Goal: Task Accomplishment & Management: Complete application form

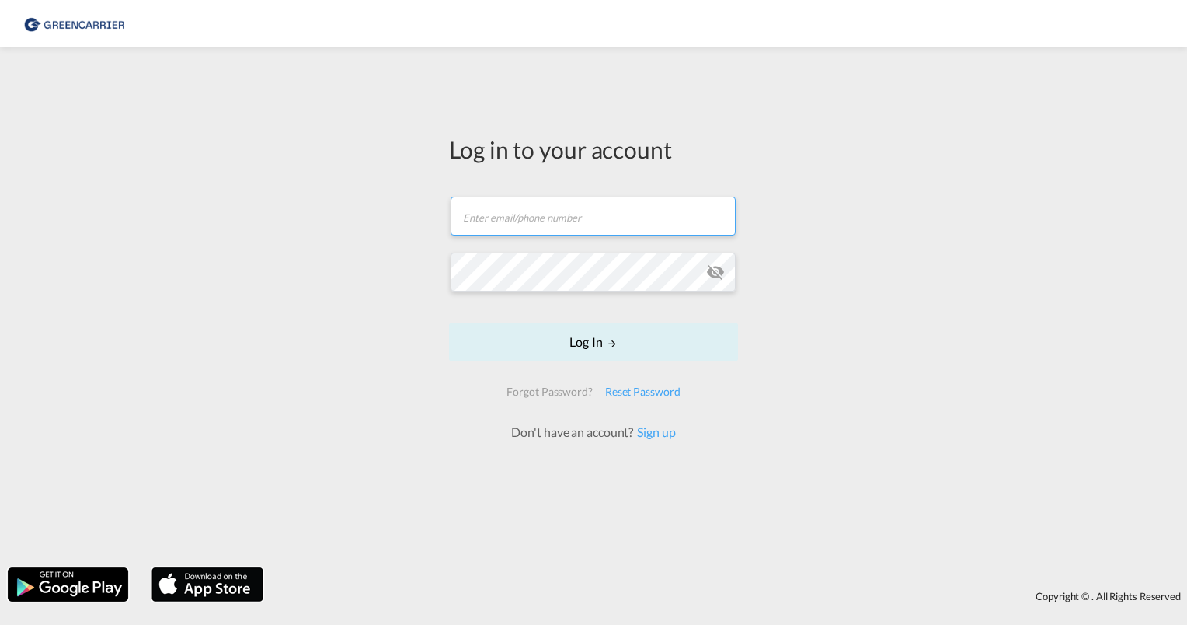
type input "[PERSON_NAME][EMAIL_ADDRESS][PERSON_NAME][DOMAIN_NAME]"
click at [580, 367] on form "[PERSON_NAME][EMAIL_ADDRESS][PERSON_NAME][DOMAIN_NAME] Email field is required …" at bounding box center [593, 311] width 289 height 260
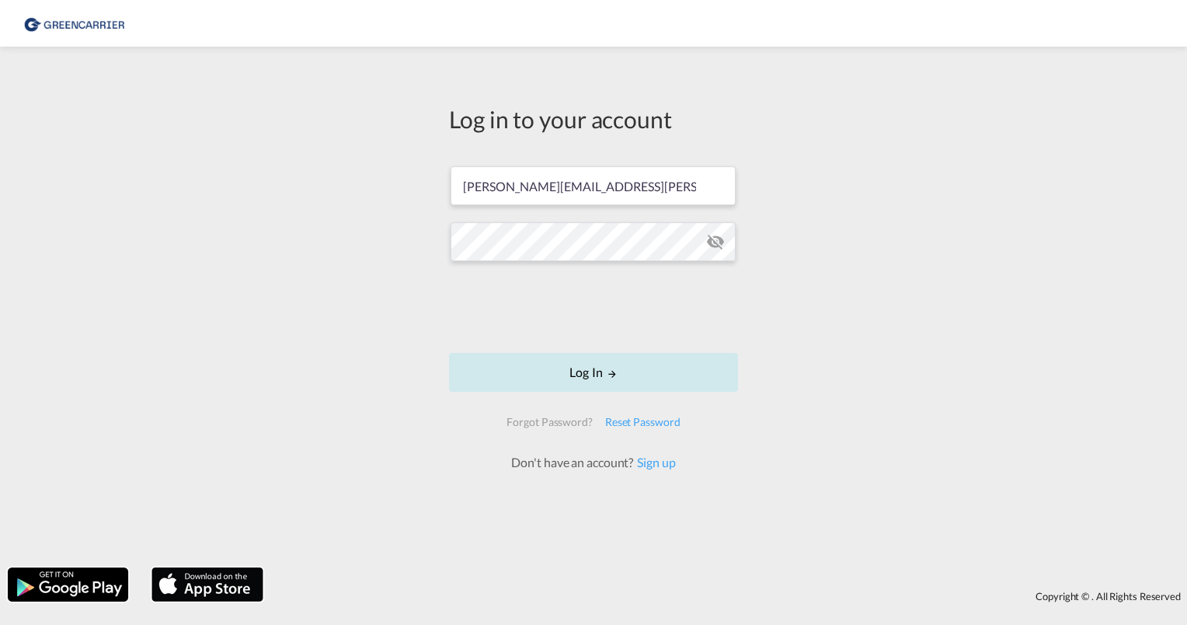
click at [590, 367] on button "Log In" at bounding box center [593, 372] width 289 height 39
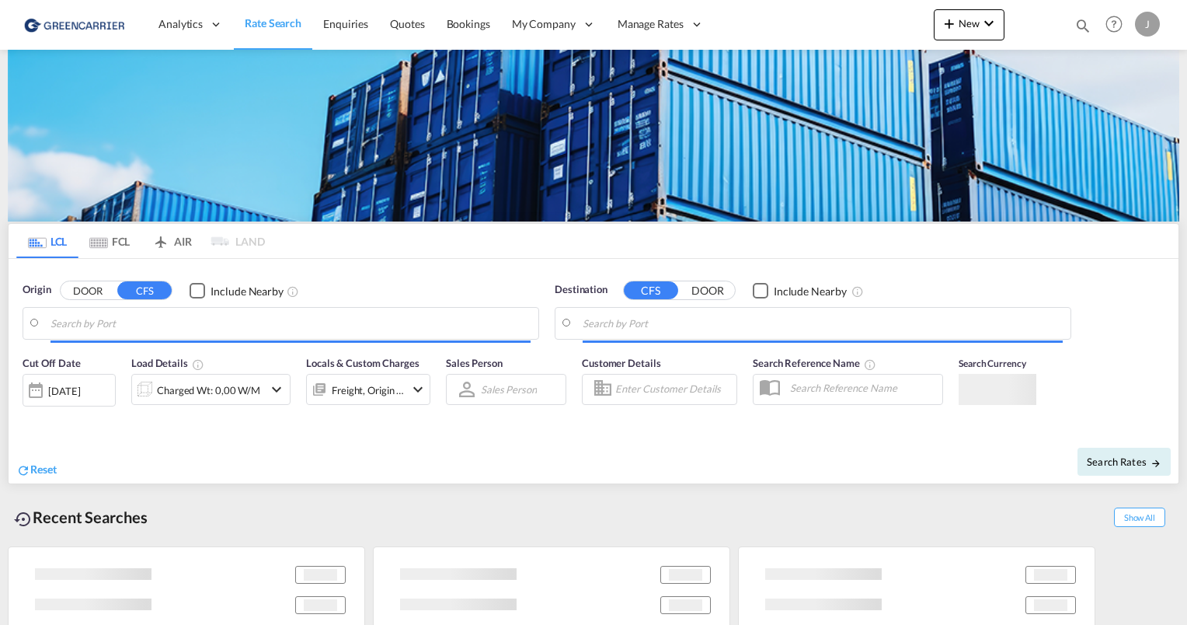
type input "[GEOGRAPHIC_DATA], [GEOGRAPHIC_DATA]"
type input "[GEOGRAPHIC_DATA], SH, CNSHA"
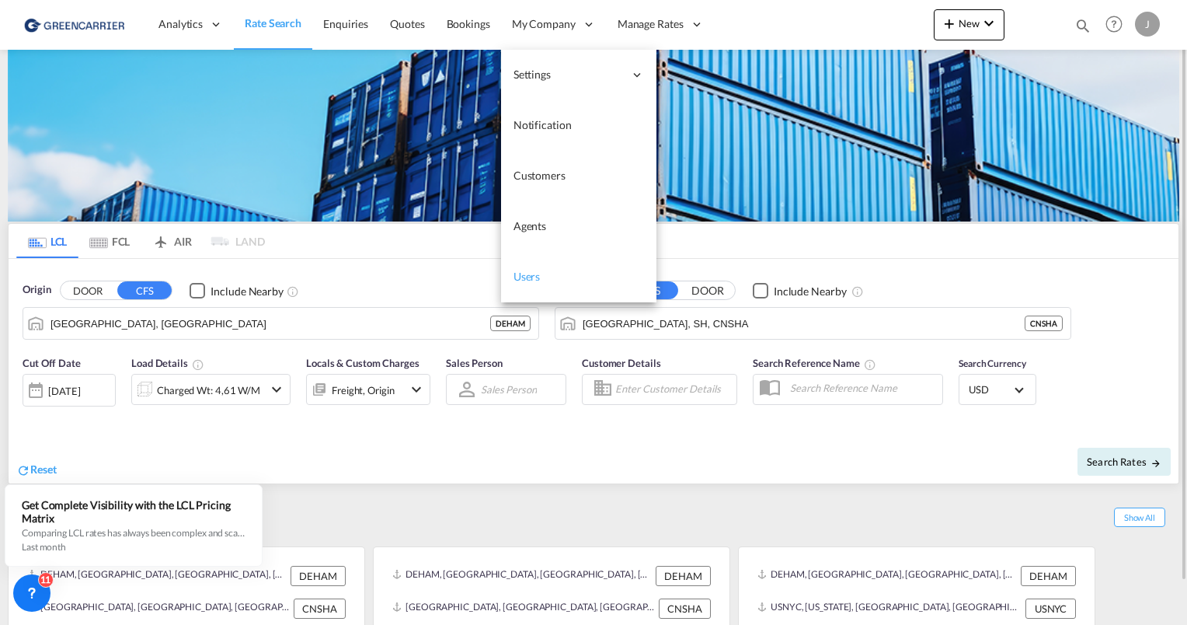
click at [538, 272] on span "Users" at bounding box center [527, 276] width 27 height 13
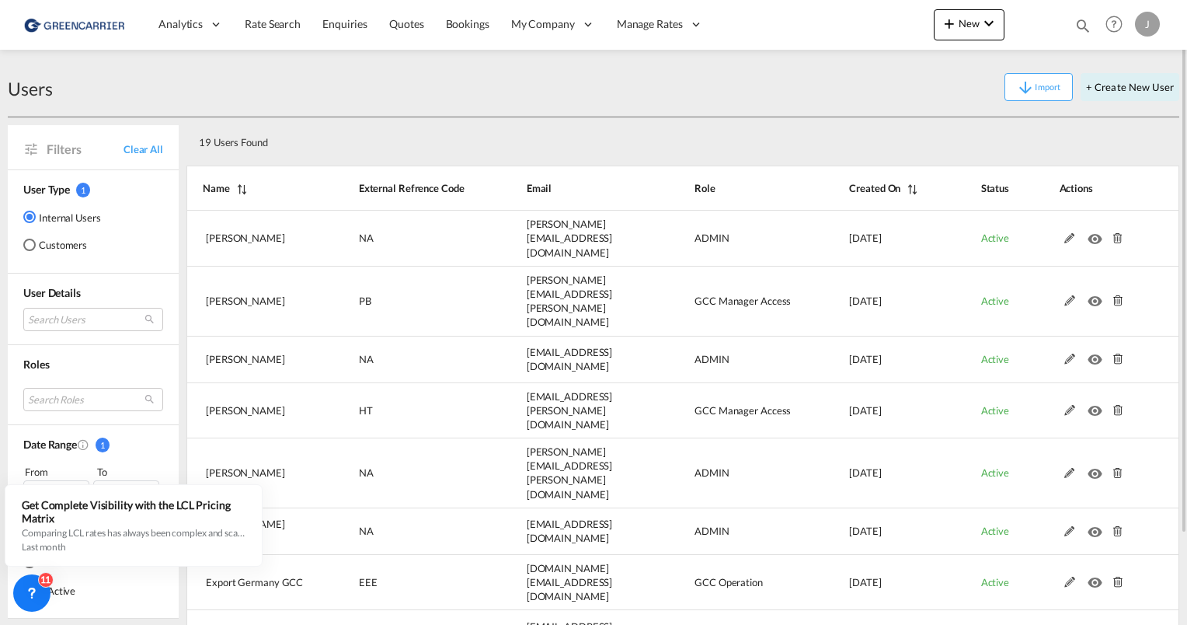
click at [410, 130] on div "19 Users Found" at bounding box center [634, 140] width 883 height 32
drag, startPoint x: 287, startPoint y: 138, endPoint x: 198, endPoint y: 134, distance: 88.7
click at [198, 134] on div "19 Users Found" at bounding box center [634, 140] width 883 height 32
drag, startPoint x: 198, startPoint y: 134, endPoint x: 322, endPoint y: 141, distance: 124.5
click at [322, 141] on div "19 Users Found" at bounding box center [634, 140] width 883 height 32
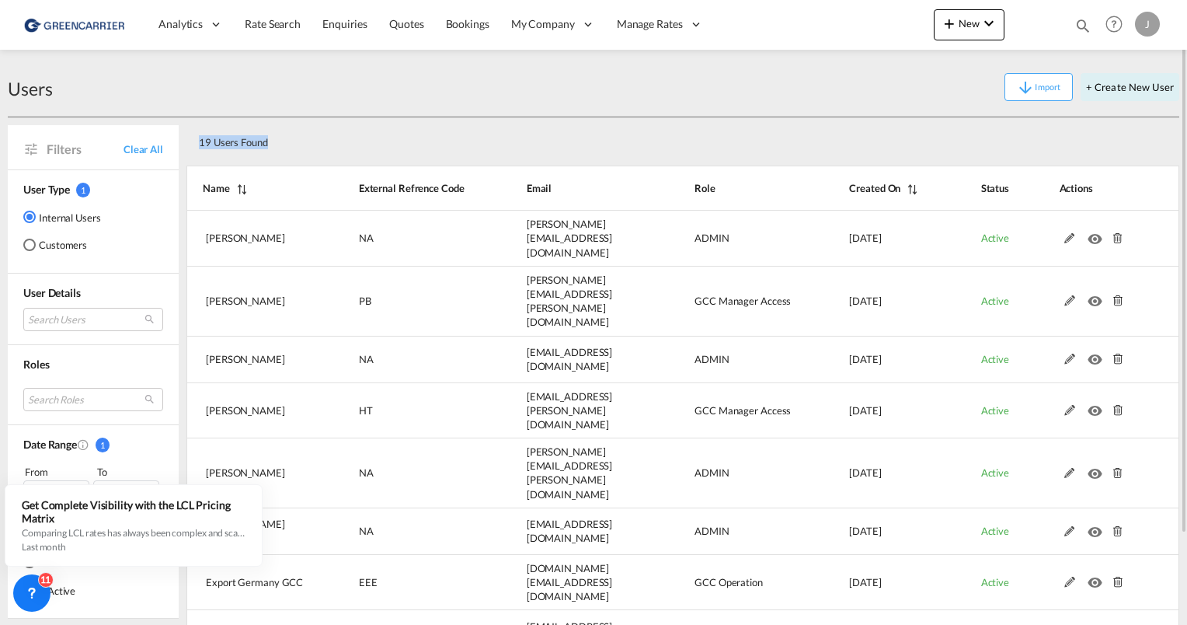
click at [462, 141] on div "19 Users Found" at bounding box center [634, 140] width 883 height 32
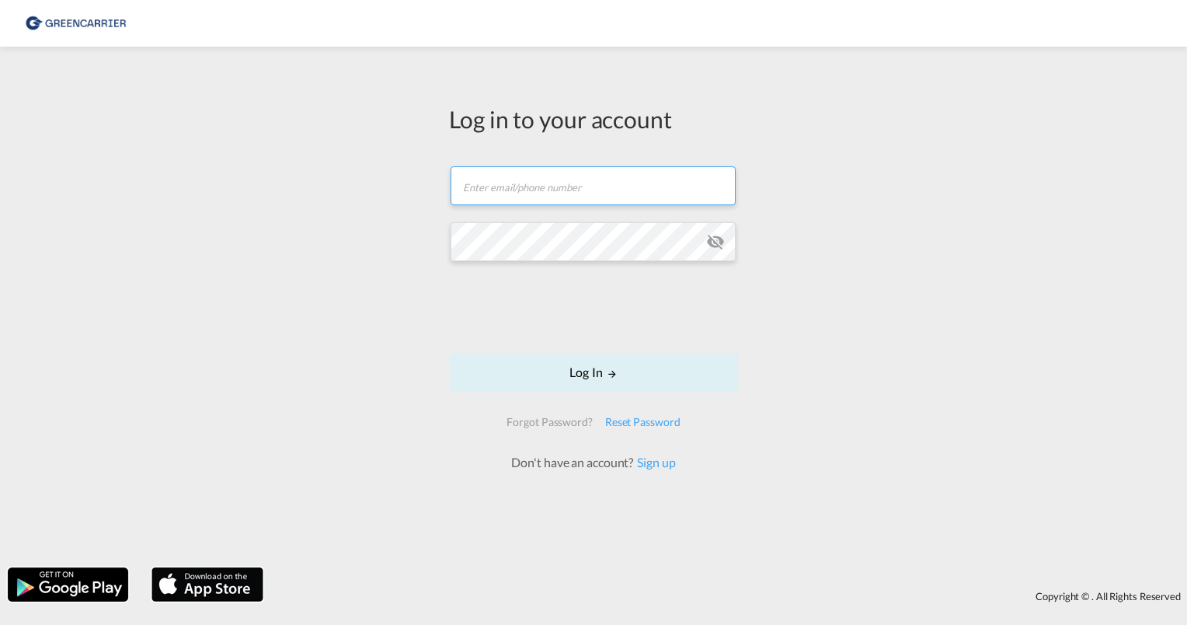
type input "[PERSON_NAME][EMAIL_ADDRESS][PERSON_NAME][DOMAIN_NAME]"
click at [893, 141] on div "Log in to your account julian.geise@greencarrier.com Email field is required Pa…" at bounding box center [593, 306] width 1187 height 505
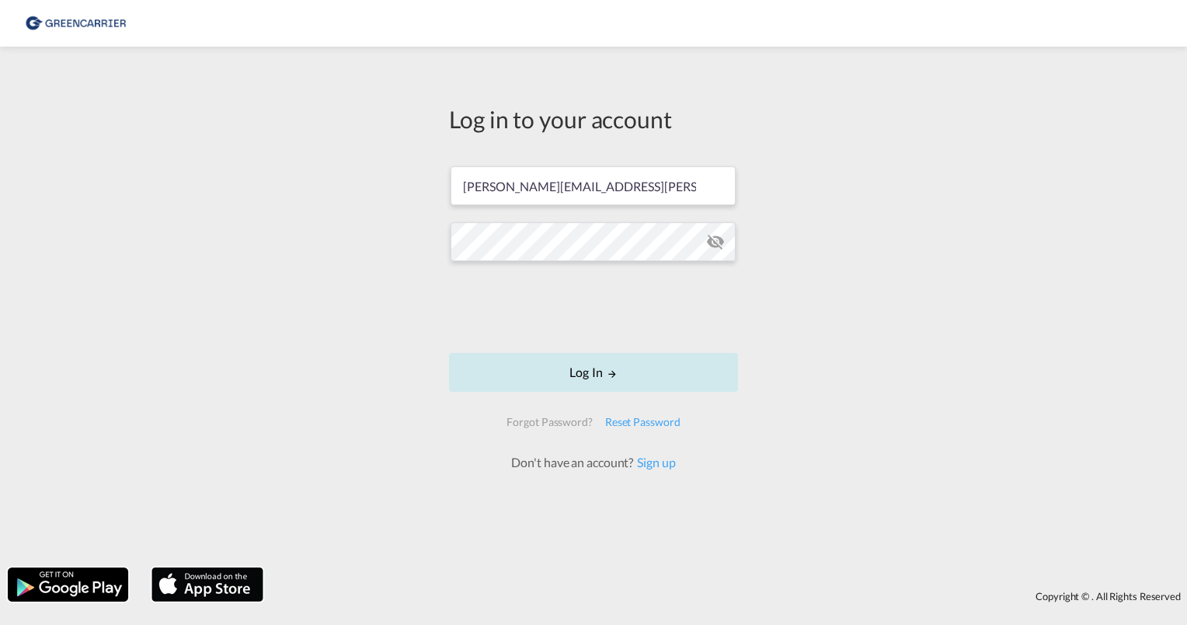
click at [611, 377] on md-icon "LOGIN" at bounding box center [612, 373] width 11 height 11
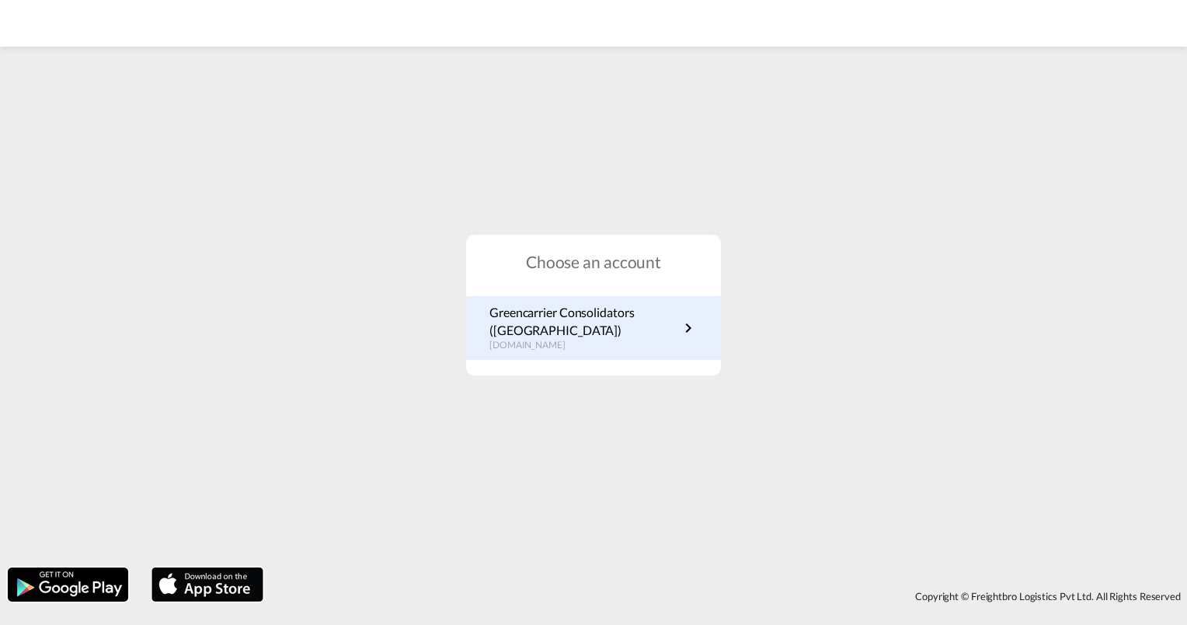
click at [525, 341] on p "de.portal.greencarrier.com" at bounding box center [584, 345] width 190 height 13
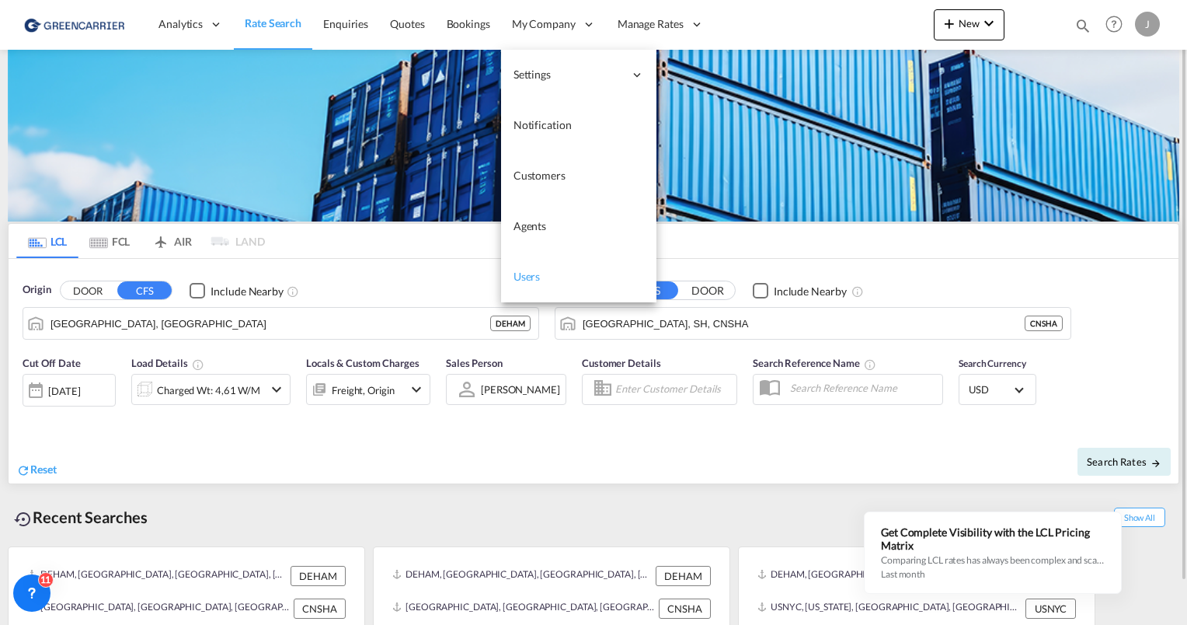
click at [538, 272] on span "Users" at bounding box center [527, 276] width 27 height 13
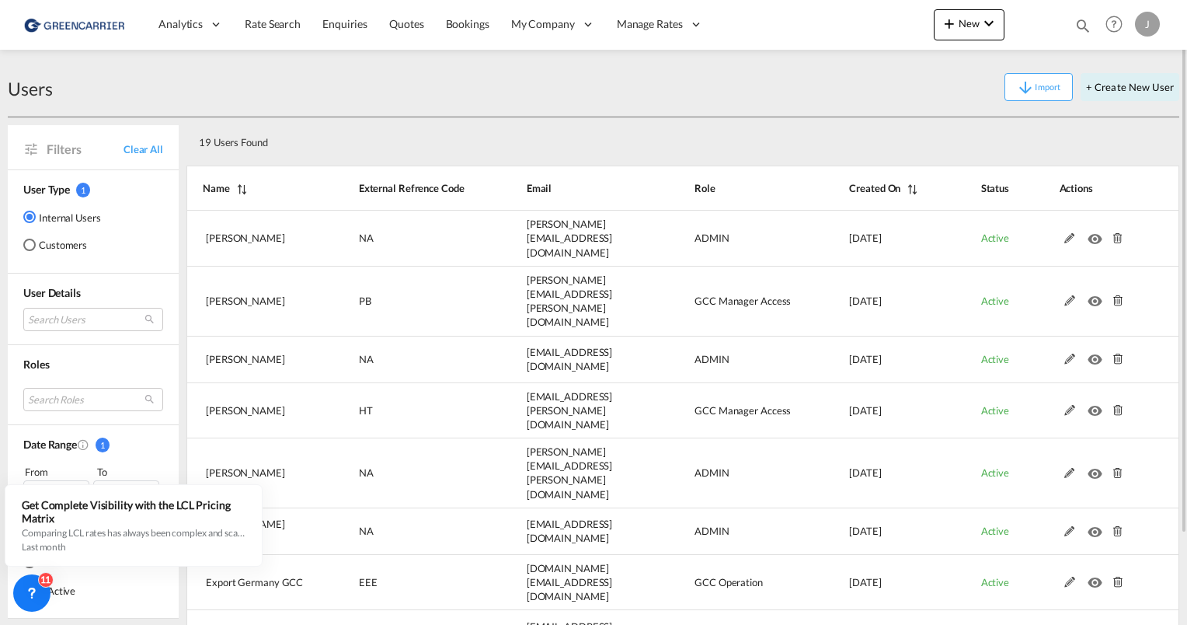
click at [28, 244] on div "Customers" at bounding box center [29, 245] width 12 height 12
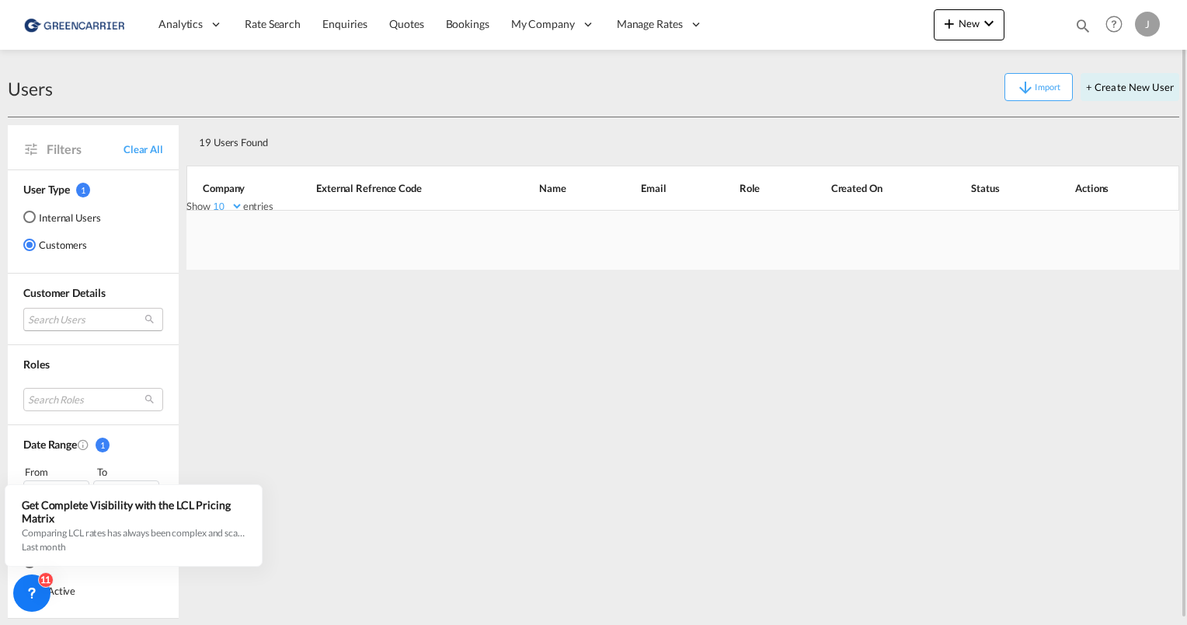
click at [60, 322] on md-select "Search Users" at bounding box center [93, 319] width 140 height 23
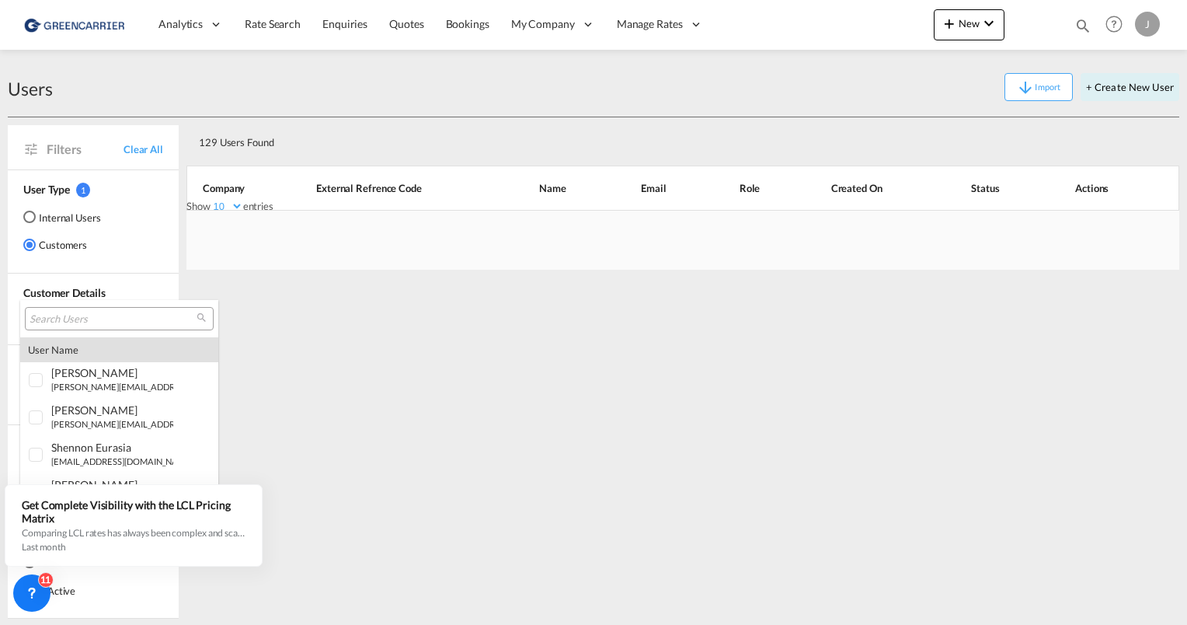
click at [65, 317] on input "search" at bounding box center [113, 319] width 167 height 14
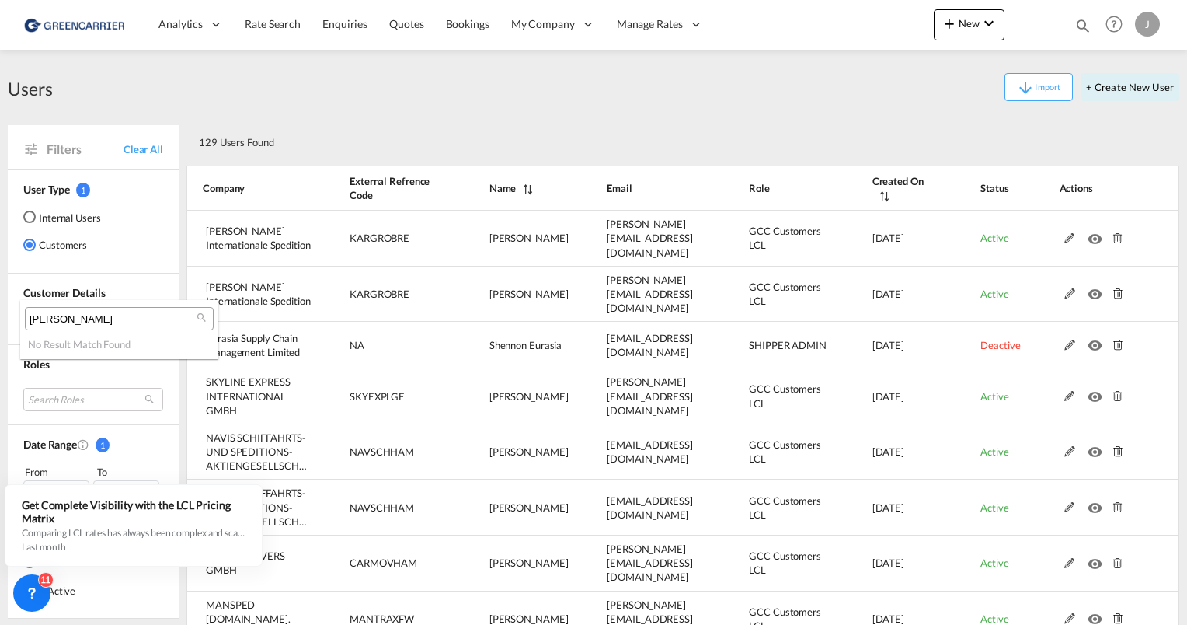
type input "[PERSON_NAME]"
click at [389, 112] on md-backdrop at bounding box center [593, 312] width 1187 height 625
click at [54, 315] on md-select "Search Users" at bounding box center [93, 319] width 140 height 23
click at [60, 315] on input "[PERSON_NAME]" at bounding box center [113, 319] width 167 height 14
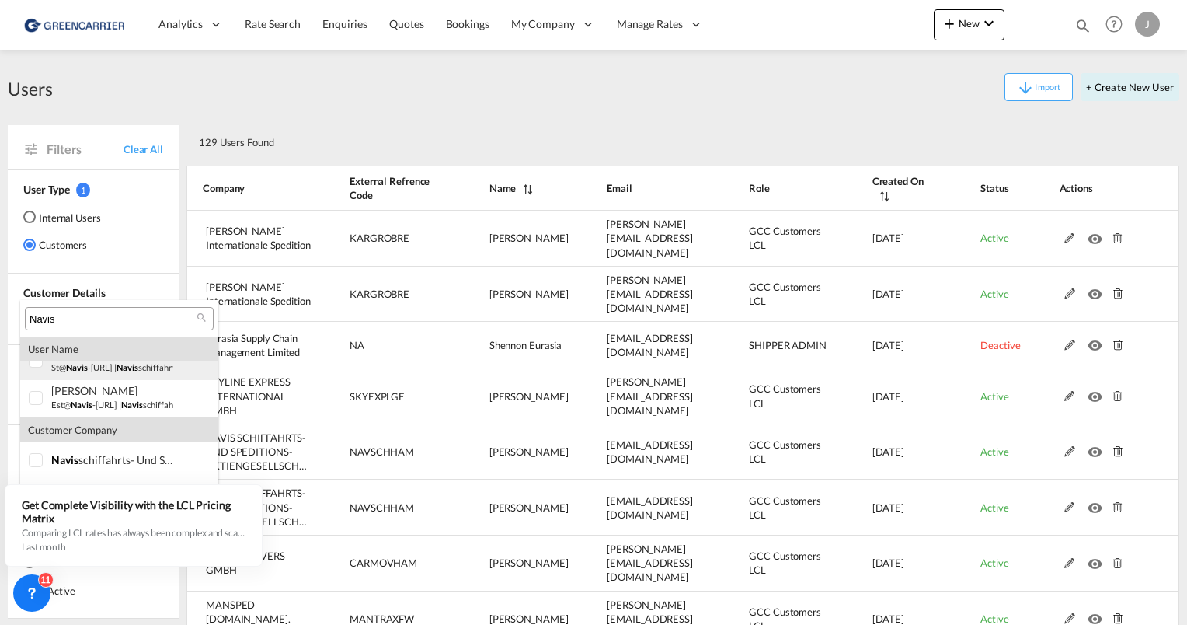
scroll to position [30, 0]
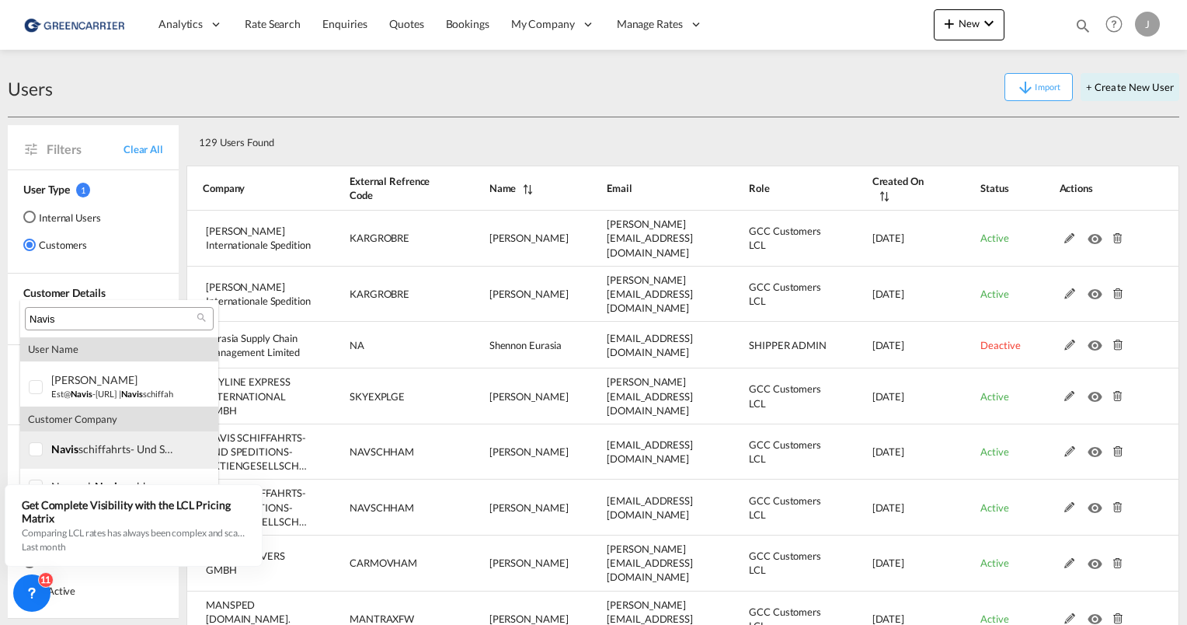
type input "Navis"
click at [34, 446] on div at bounding box center [37, 450] width 16 height 16
click at [37, 584] on div "11" at bounding box center [31, 592] width 37 height 37
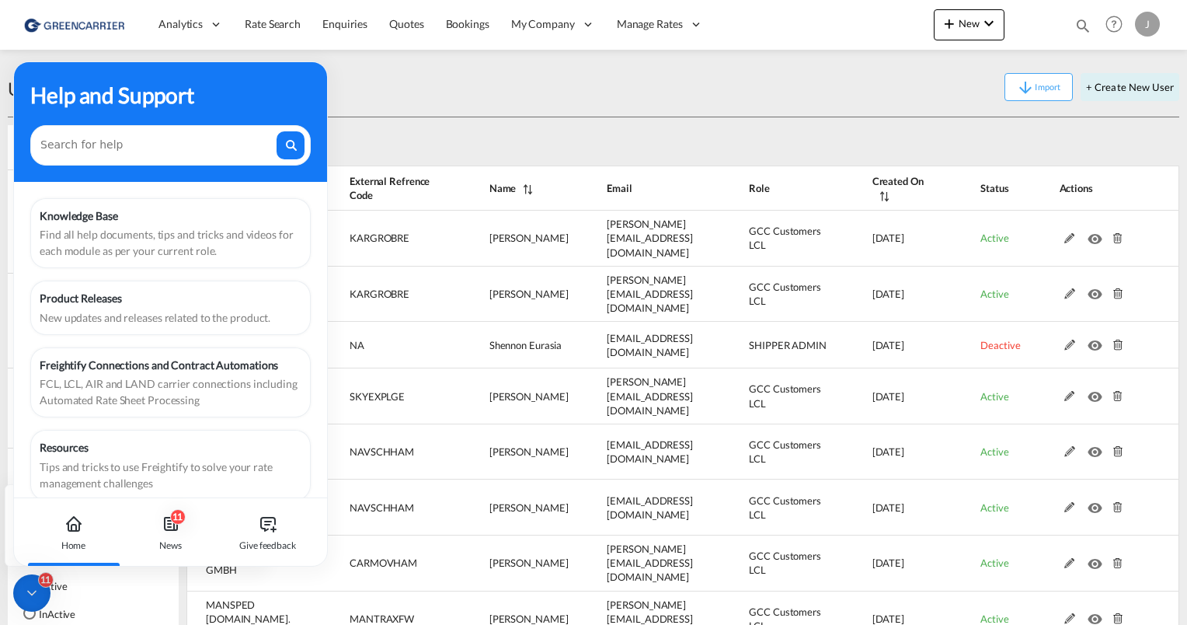
click at [451, 81] on md-backdrop at bounding box center [593, 312] width 1187 height 625
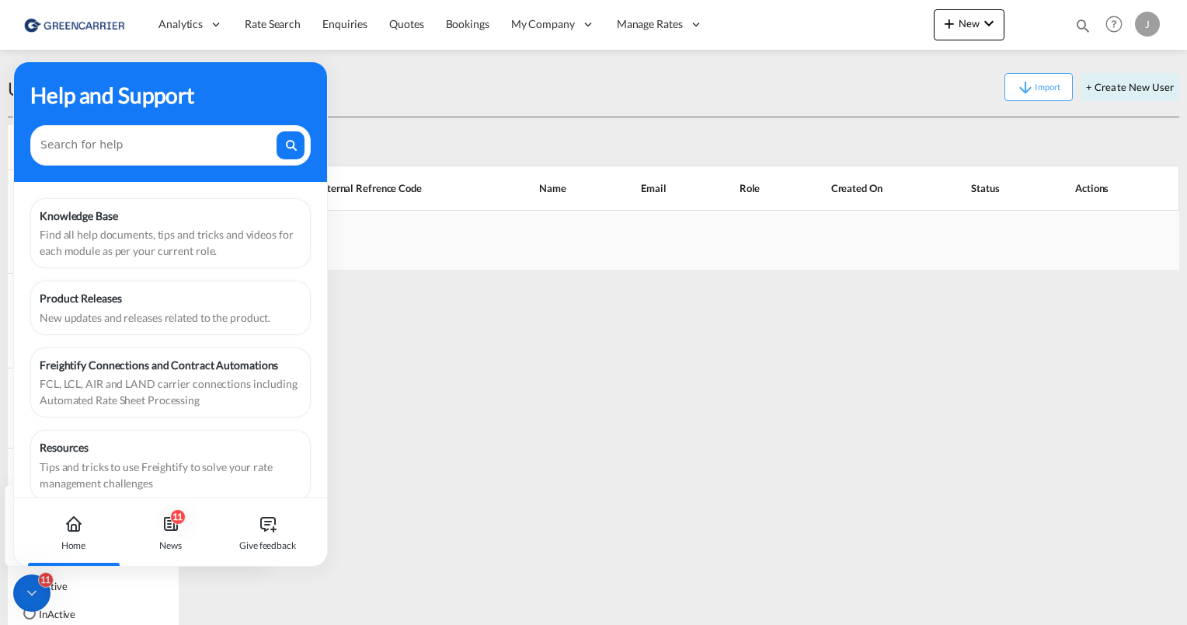
drag, startPoint x: 152, startPoint y: 103, endPoint x: 142, endPoint y: 235, distance: 132.5
click at [152, 103] on div "Help and Support" at bounding box center [170, 94] width 280 height 33
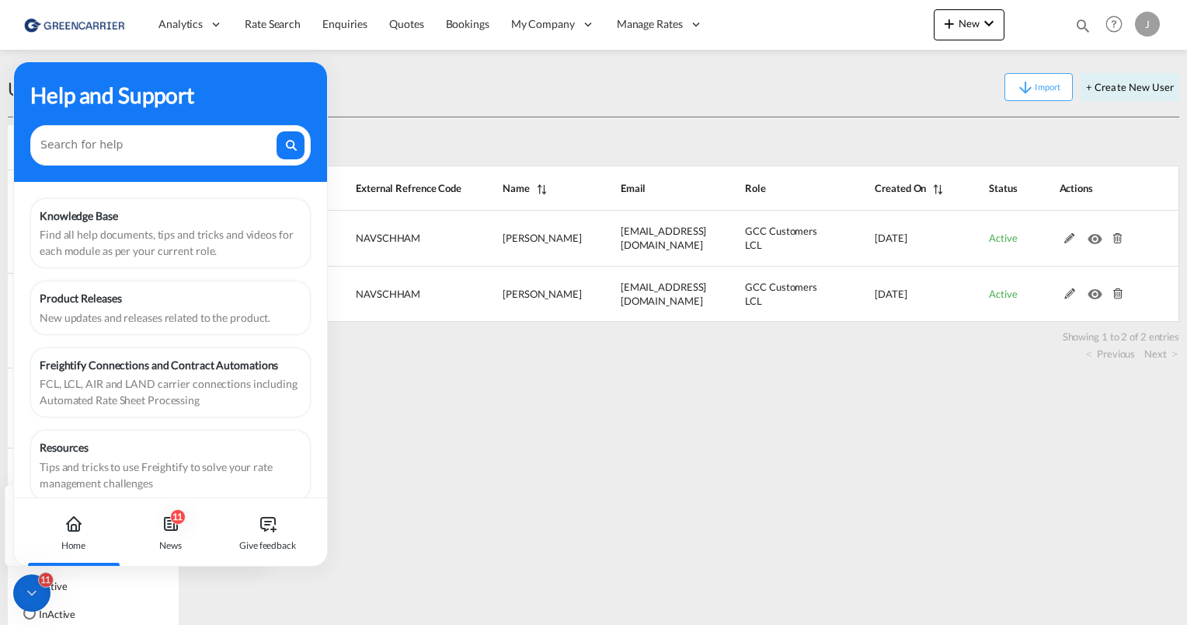
click at [28, 587] on icon at bounding box center [32, 593] width 16 height 16
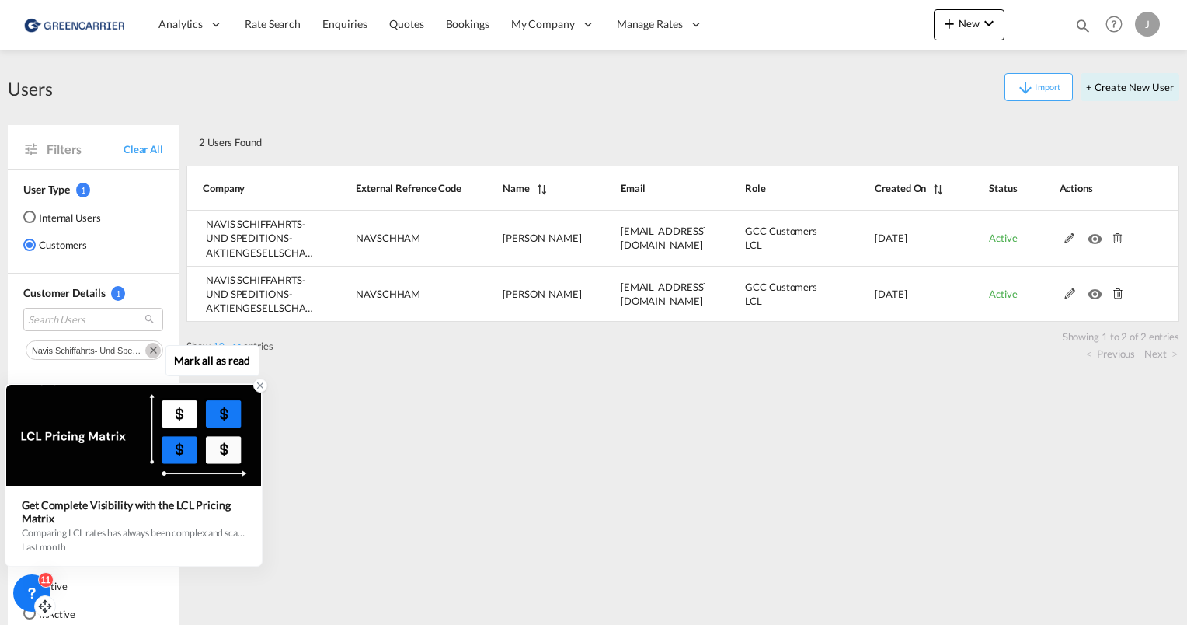
click at [258, 385] on icon at bounding box center [260, 385] width 5 height 5
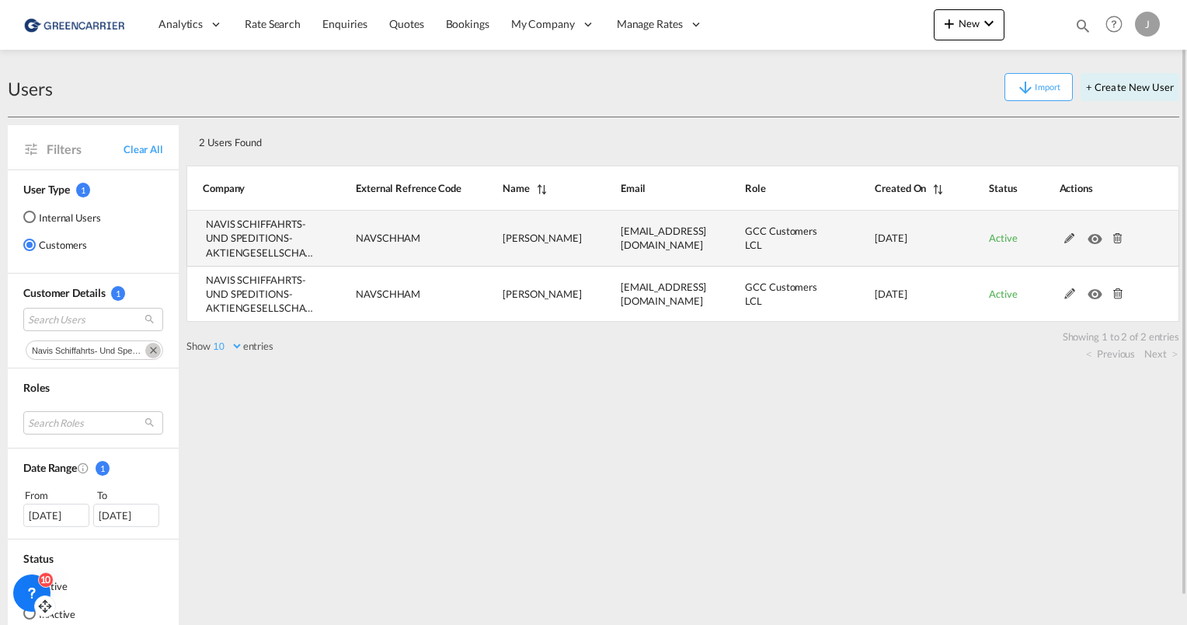
click at [378, 237] on span "NAVSCHHAM" at bounding box center [388, 238] width 64 height 12
copy span "NAVSCHHAM"
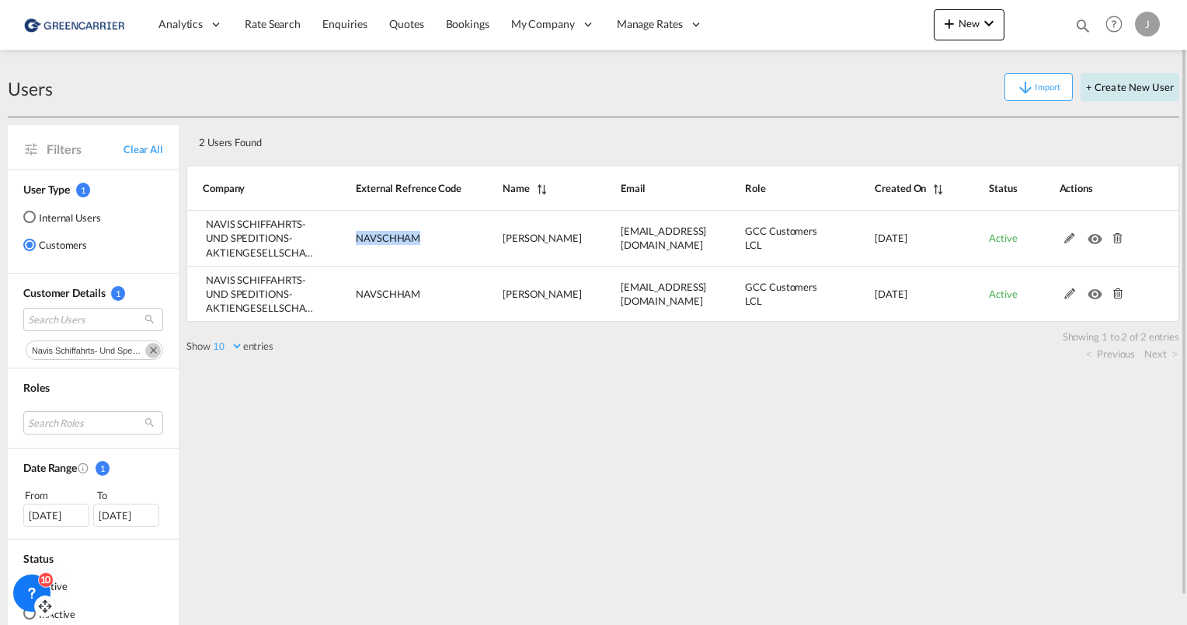
click at [1122, 91] on button "+ Create New User" at bounding box center [1130, 87] width 99 height 28
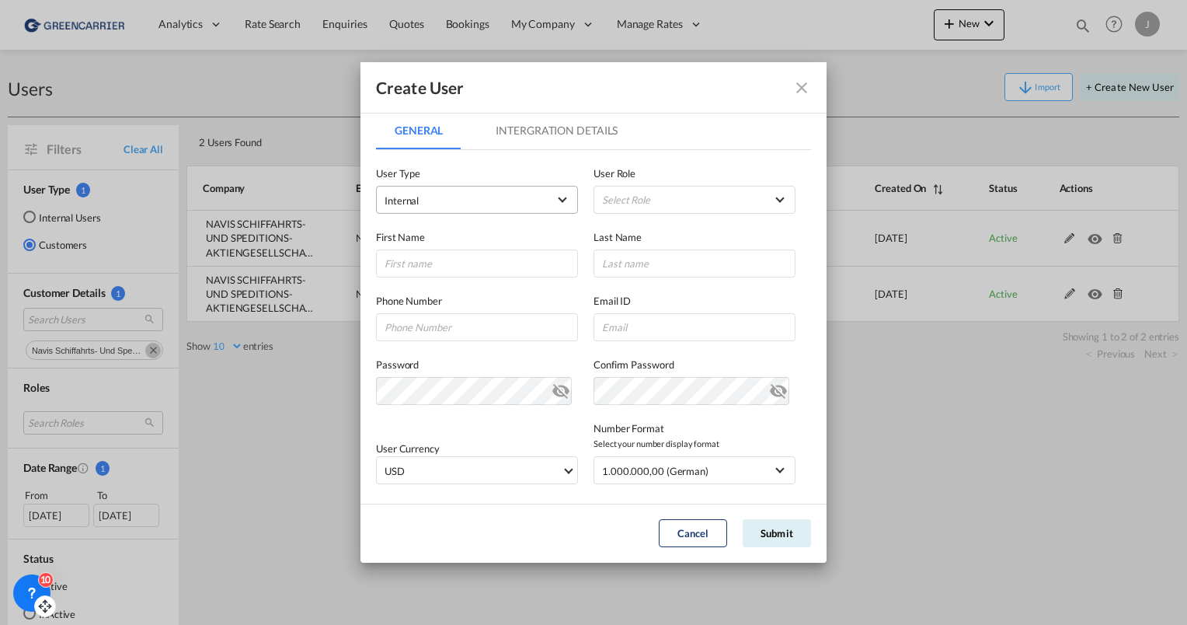
click at [447, 205] on span "Internal" at bounding box center [466, 201] width 163 height 16
click at [434, 246] on md-option "Customer" at bounding box center [475, 237] width 204 height 37
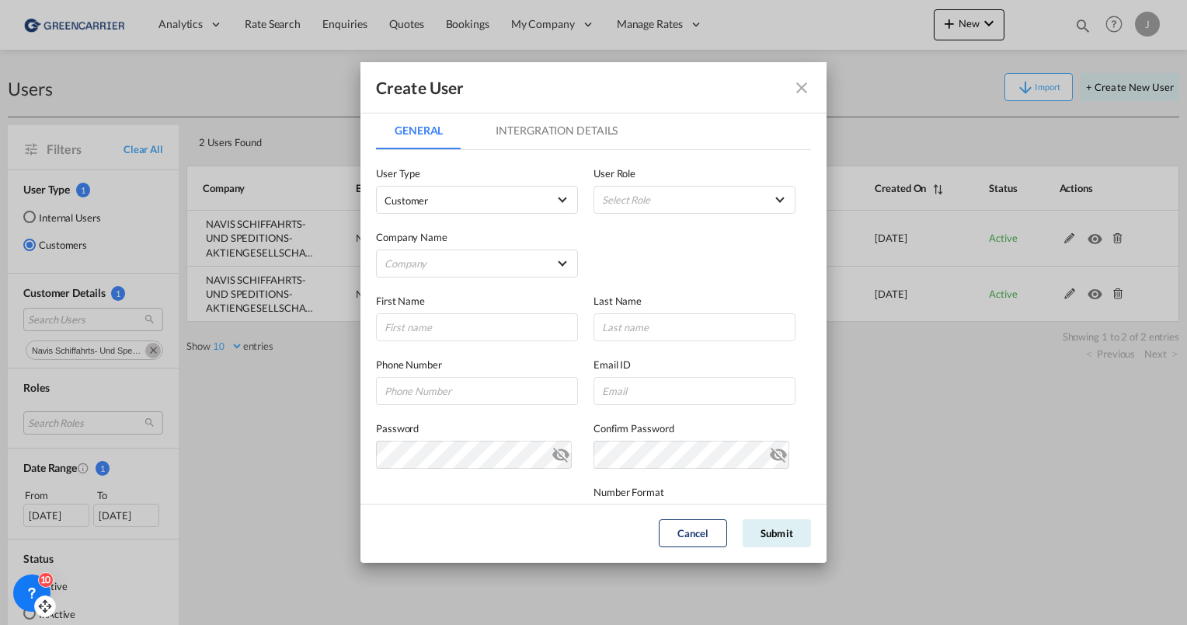
click at [519, 117] on md-tab-item "Intergration Details" at bounding box center [556, 130] width 159 height 37
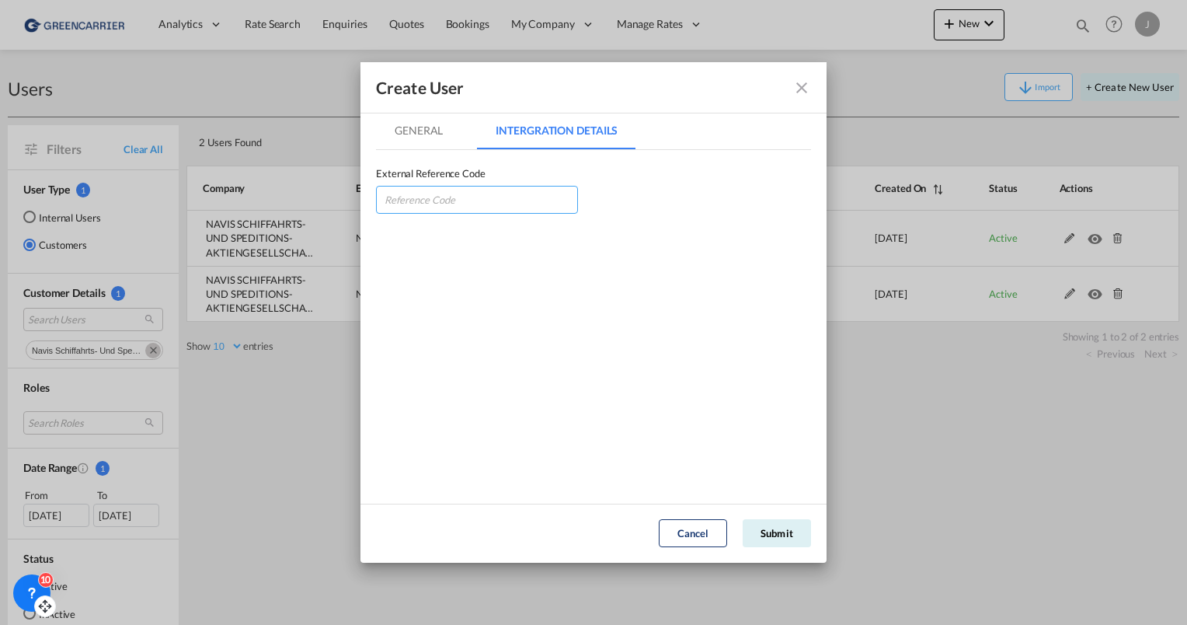
click at [454, 189] on input "GeneralIntergration Details ..." at bounding box center [477, 200] width 202 height 28
paste input "NAVSCHHAM"
type input "NAVSCHHAM"
click at [421, 137] on md-tab-item "General" at bounding box center [418, 130] width 85 height 37
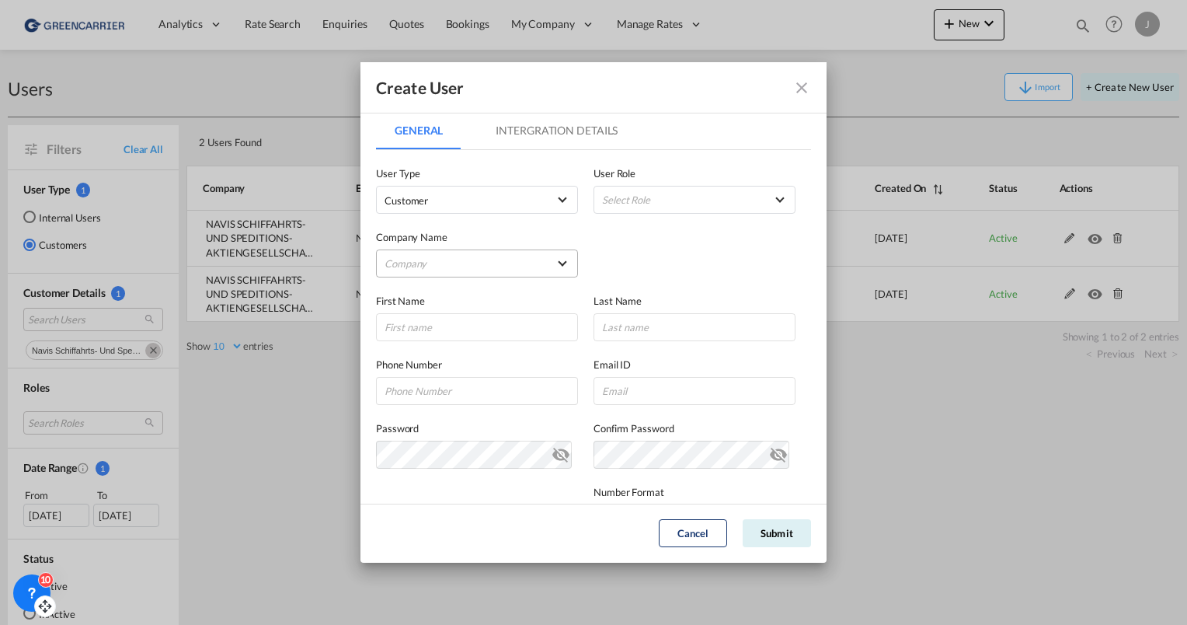
click at [441, 260] on md-select "Company Am Zehnhoff-Söns GmbH International Logistic Services AMA FREIGHT AGENC…" at bounding box center [477, 263] width 202 height 28
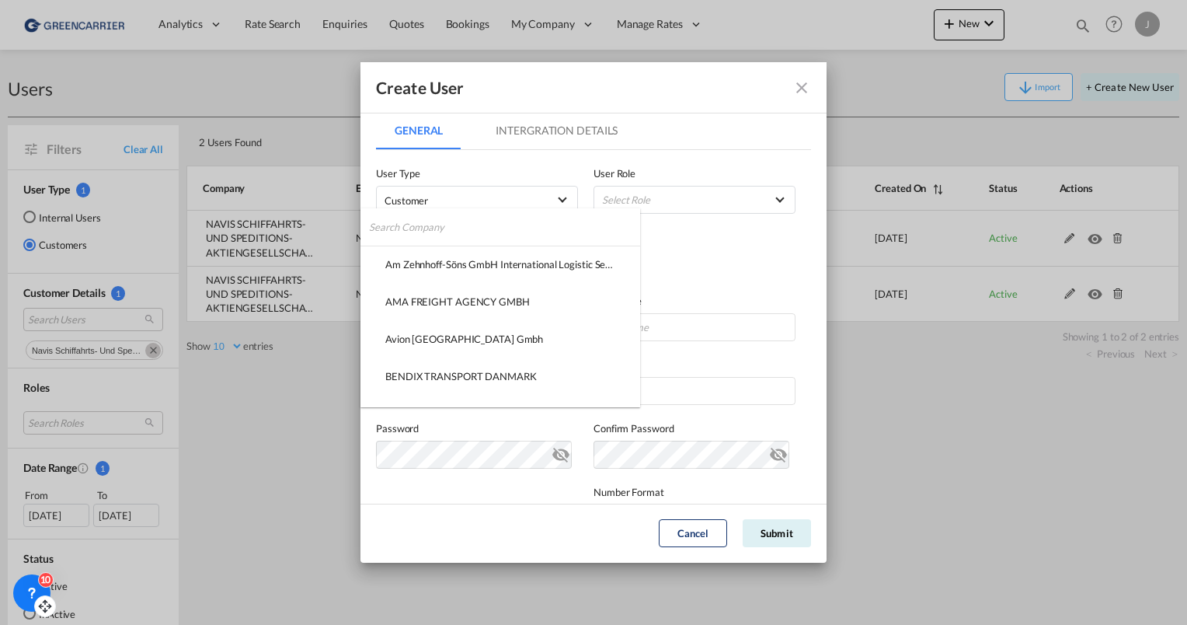
click at [430, 225] on input "search" at bounding box center [504, 226] width 271 height 37
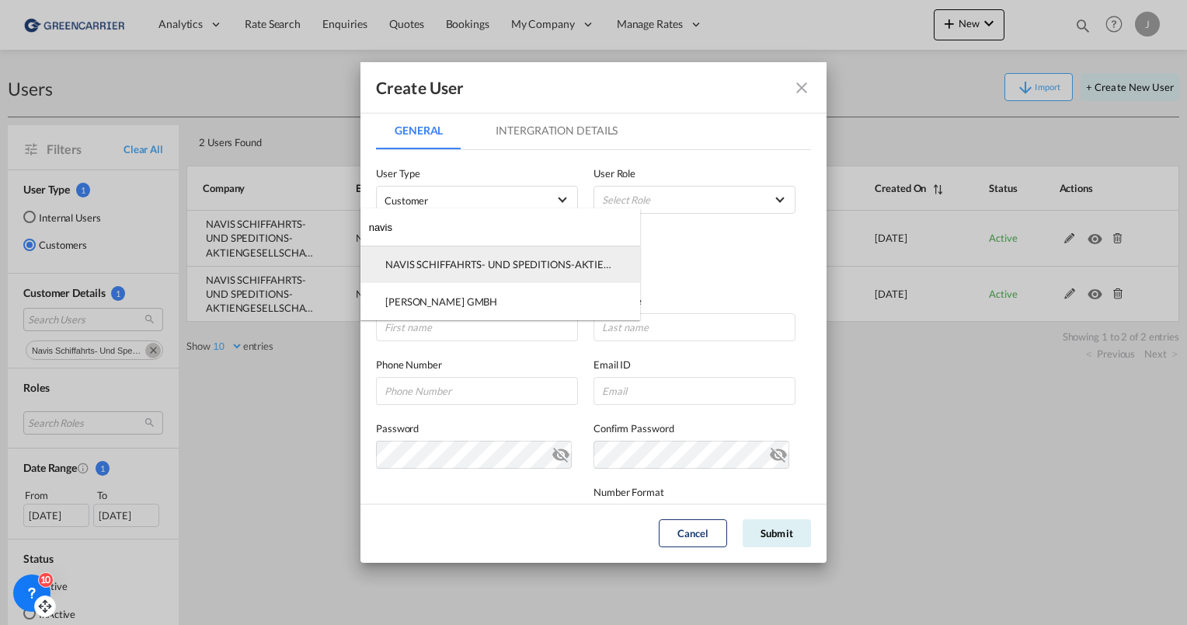
type input "navis"
click at [457, 258] on div "NAVIS SCHIFFAHRTS- UND SPEDITIONS-AKTIENGESELLSCHAFT" at bounding box center [500, 264] width 230 height 14
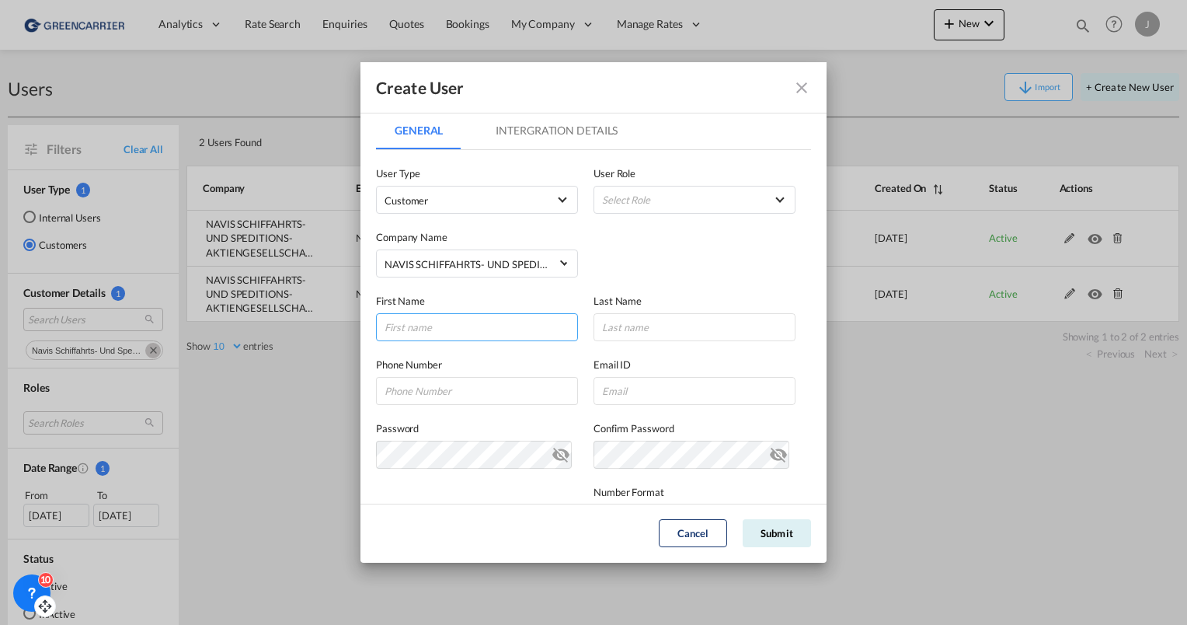
click at [435, 334] on input "GeneralIntergration Details ..." at bounding box center [477, 327] width 202 height 28
type input "[PERSON_NAME]"
paste input "[PHONE_NUMBER]"
type input "[PHONE_NUMBER]"
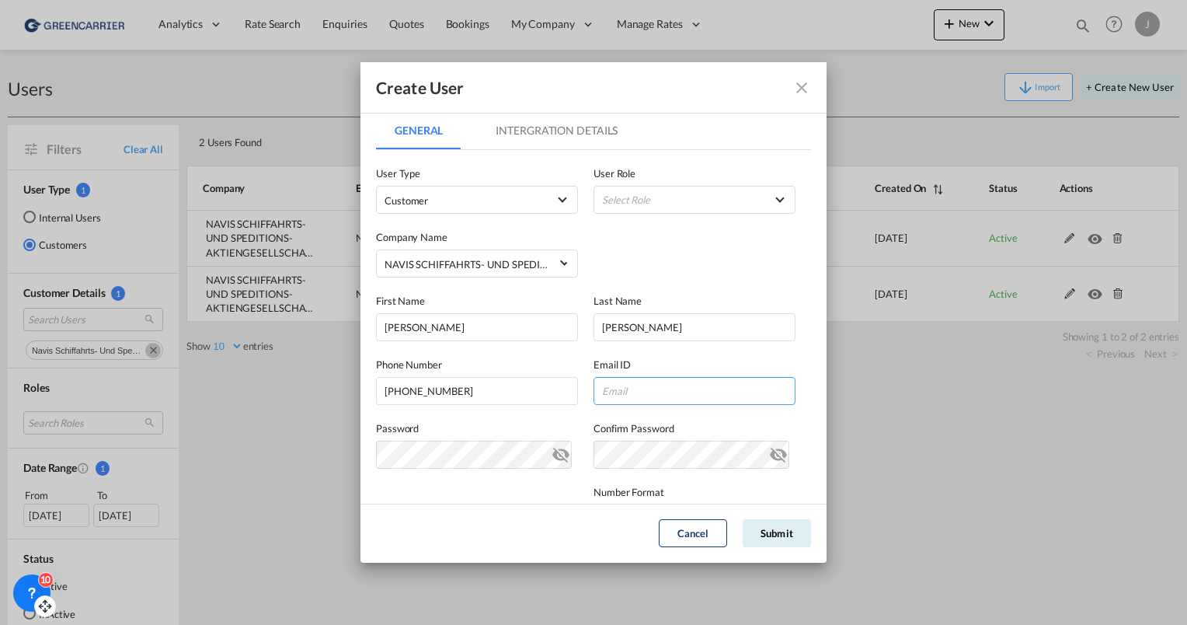
paste input "[EMAIL_ADDRESS][DOMAIN_NAME]"
type input "[EMAIL_ADDRESS][DOMAIN_NAME]"
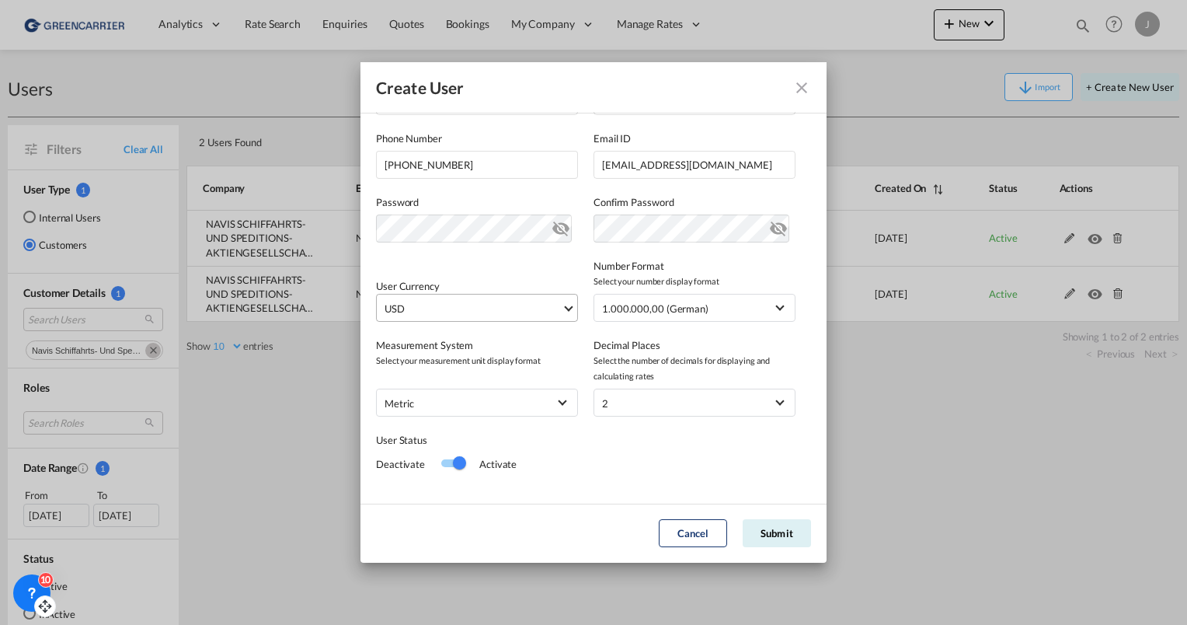
scroll to position [245, 0]
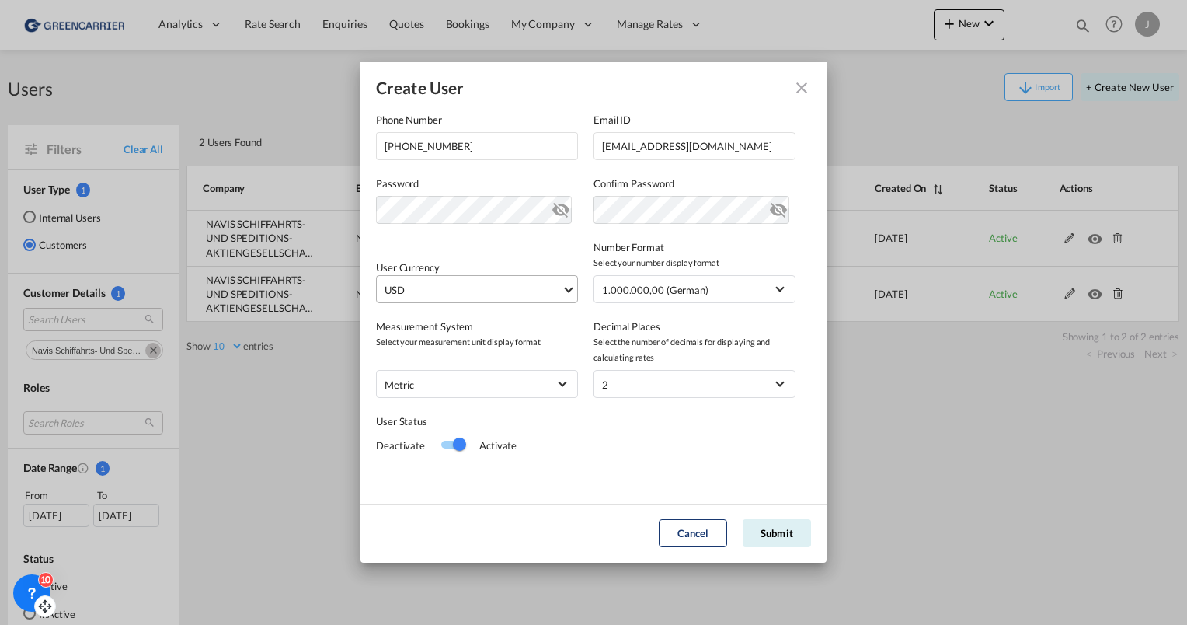
click at [441, 296] on span "USD" at bounding box center [473, 290] width 177 height 16
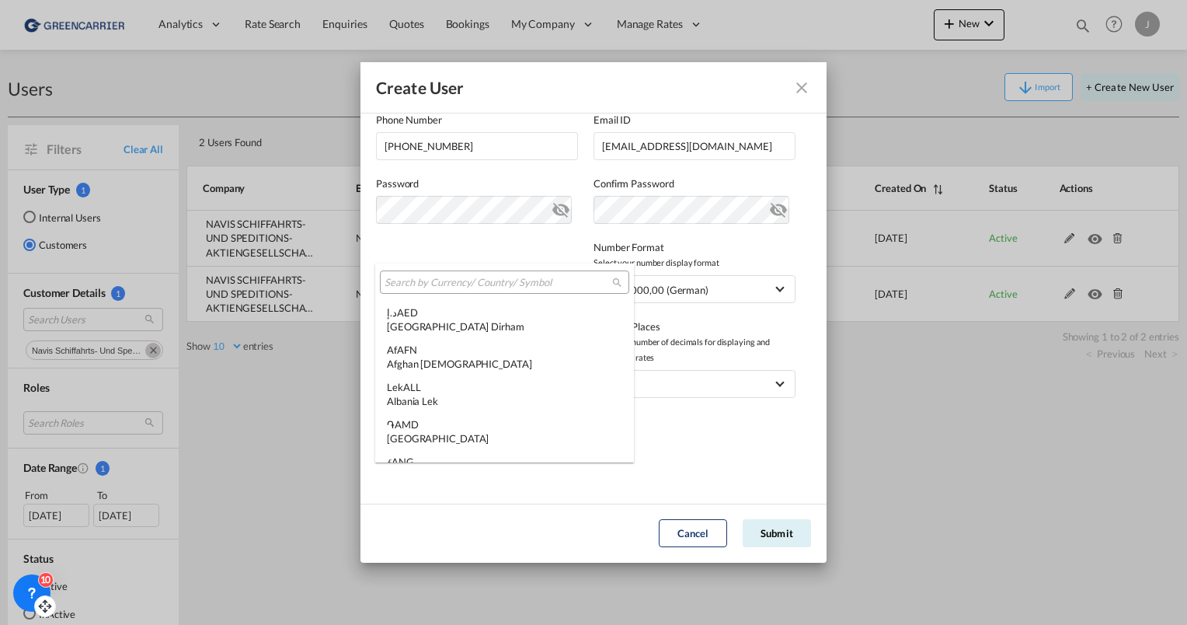
scroll to position [5364, 0]
click at [429, 284] on input "search" at bounding box center [499, 283] width 228 height 14
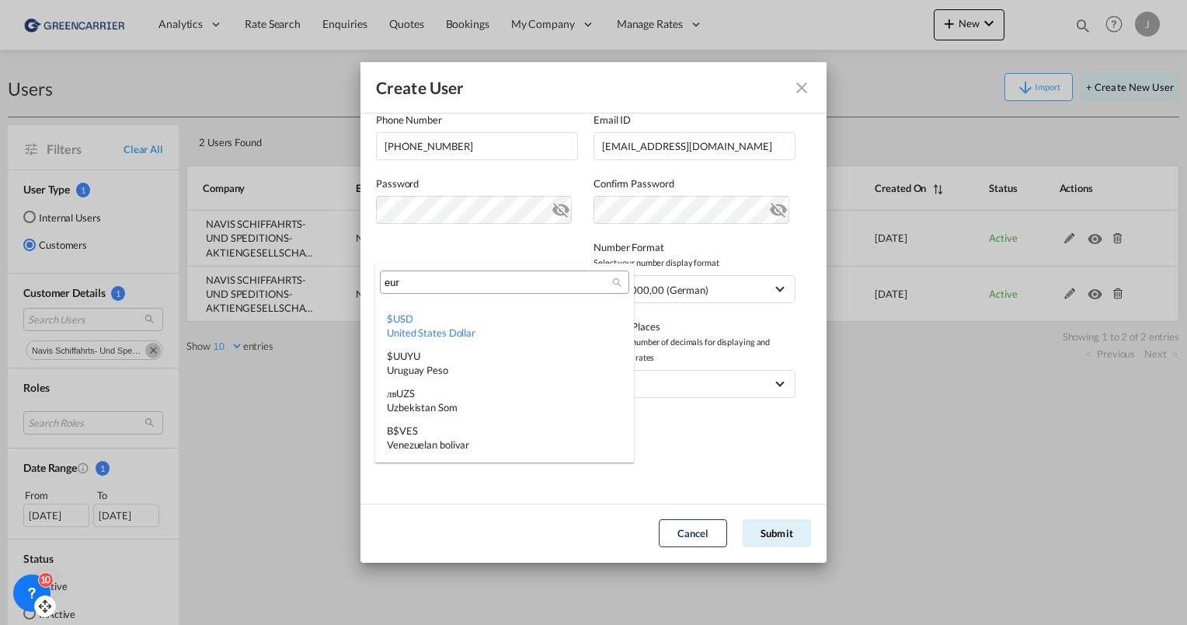
scroll to position [0, 0]
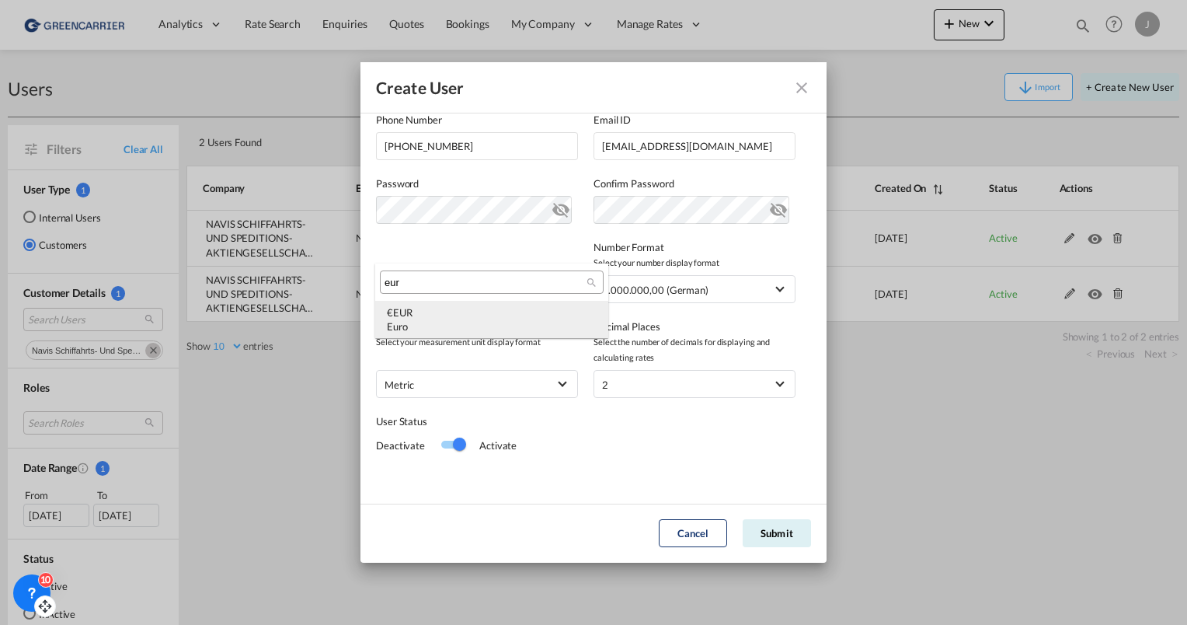
type input "eur"
click at [455, 311] on div "€ EUR Euro" at bounding box center [492, 319] width 210 height 28
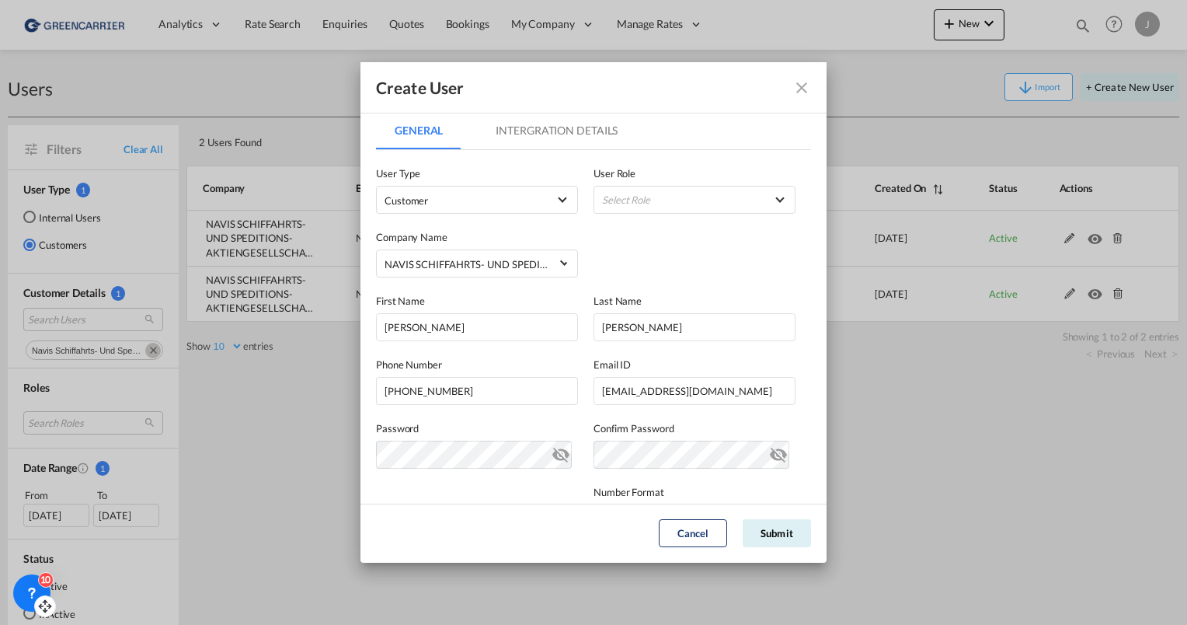
click at [525, 143] on md-tab-item "Intergration Details" at bounding box center [556, 130] width 159 height 37
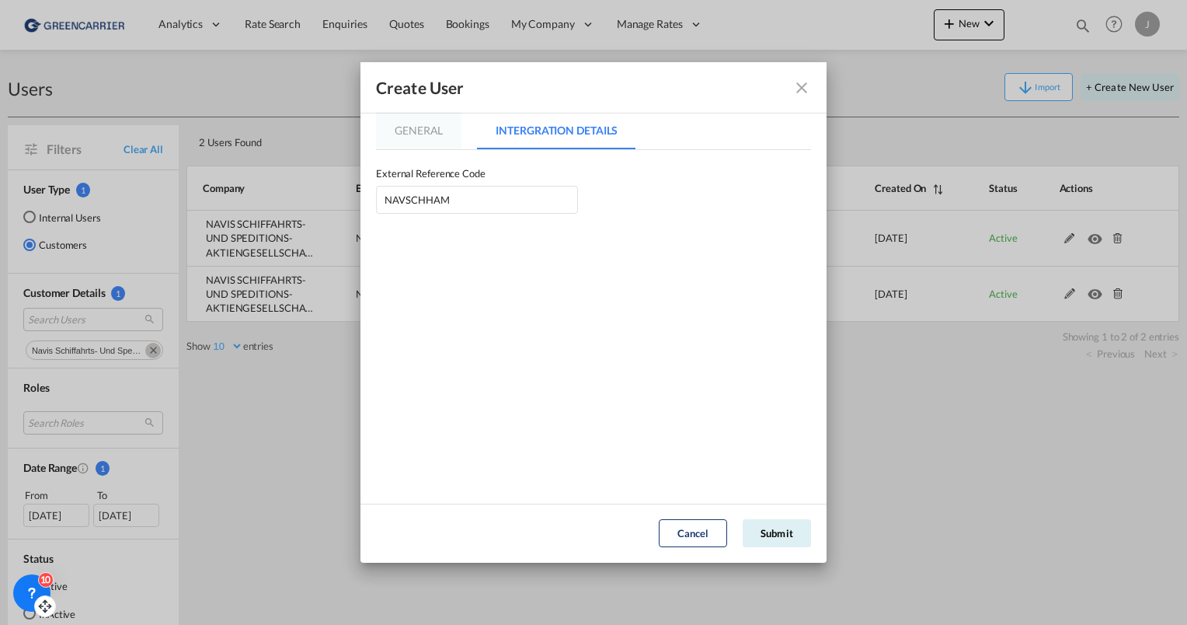
click at [420, 135] on md-tab-item "General" at bounding box center [418, 130] width 85 height 37
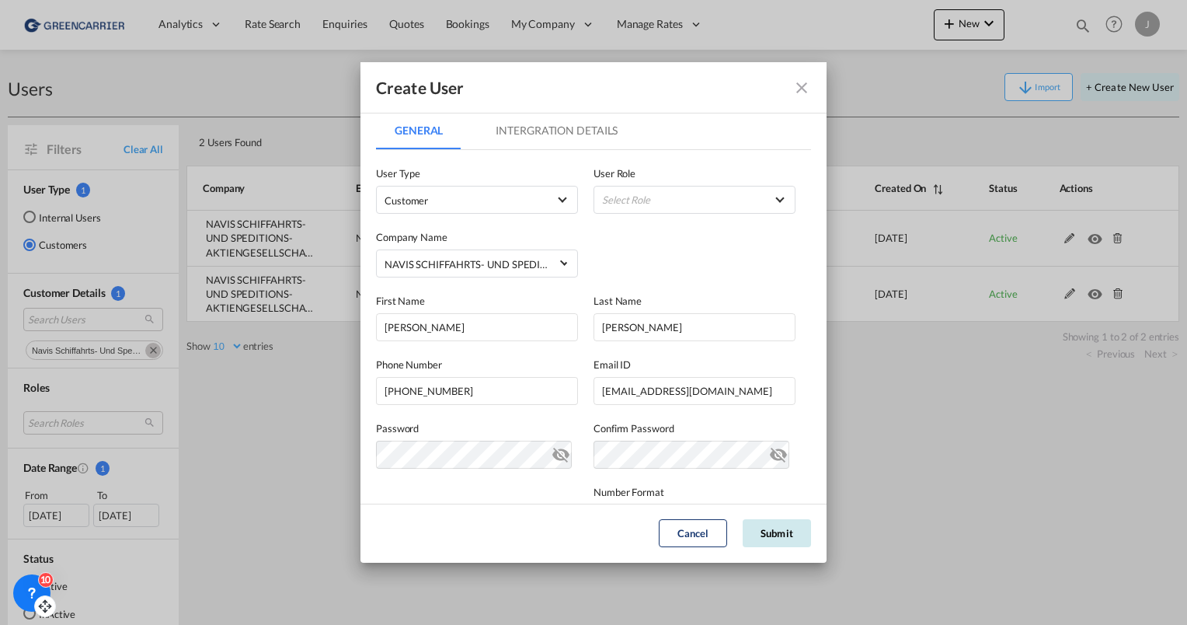
click at [768, 533] on button "Submit" at bounding box center [777, 533] width 68 height 28
click at [660, 193] on md-select "Select Role BCO GLOBAL GCC Customers FCL USER_DEFINED GCC Customers LCL USER_DE…" at bounding box center [695, 200] width 202 height 28
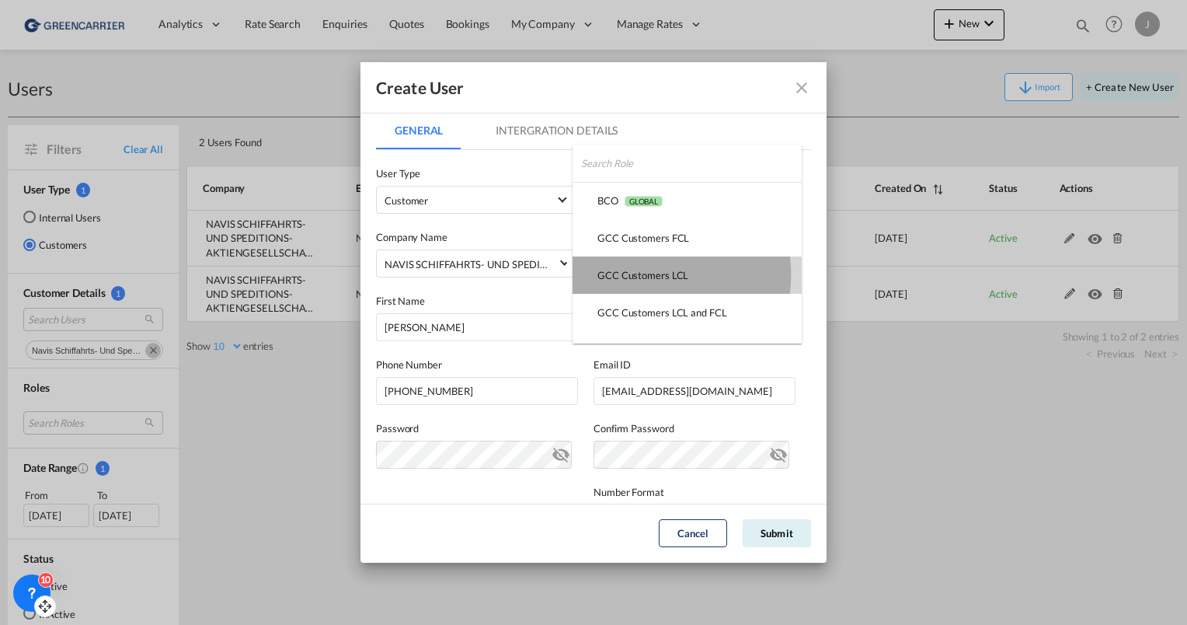
click at [640, 274] on div "GCC Customers LCL USER_DEFINED" at bounding box center [642, 275] width 91 height 14
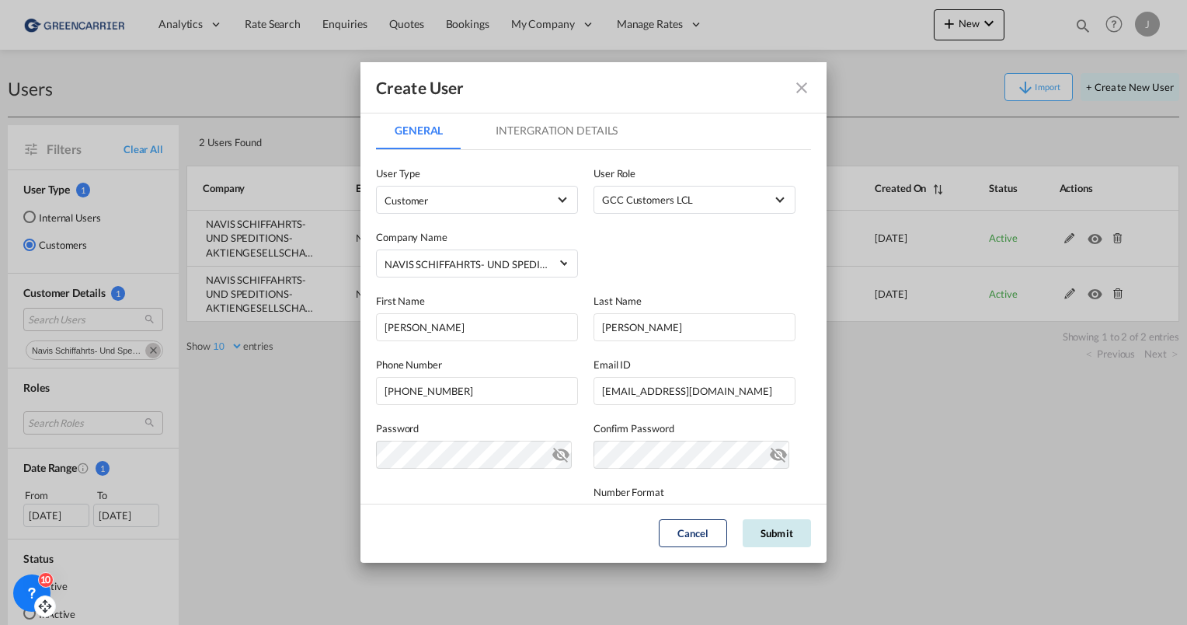
click at [773, 532] on button "Submit" at bounding box center [777, 533] width 68 height 28
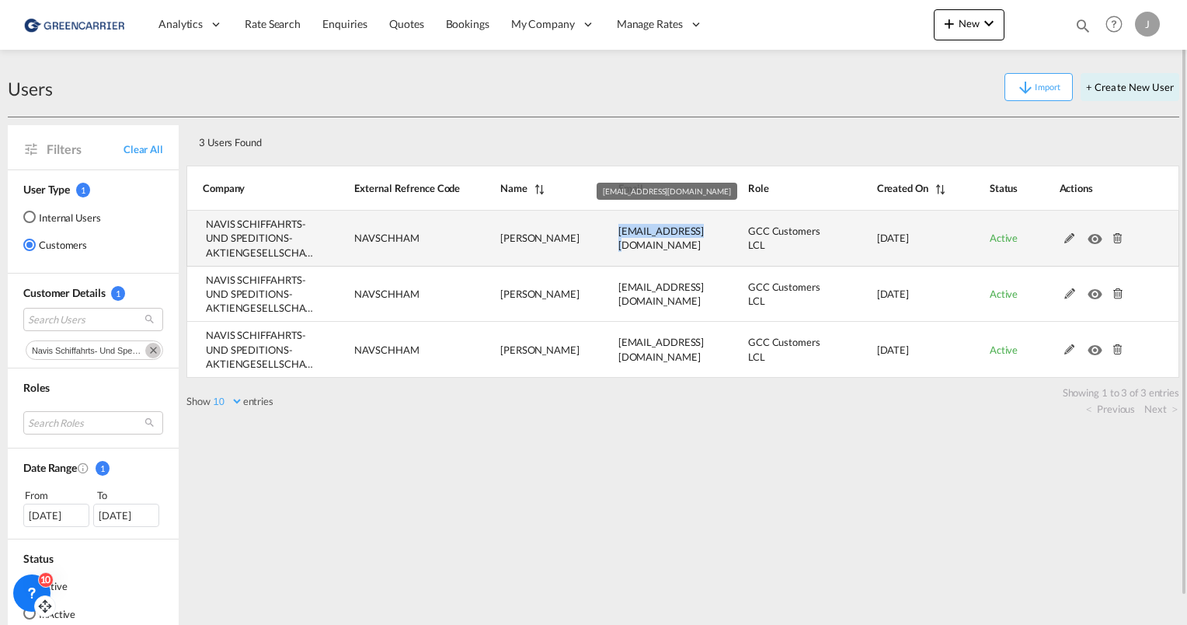
drag, startPoint x: 699, startPoint y: 238, endPoint x: 610, endPoint y: 237, distance: 88.6
click at [610, 237] on td "[EMAIL_ADDRESS][DOMAIN_NAME]" at bounding box center [645, 239] width 130 height 56
copy span "[EMAIL_ADDRESS][DOMAIN_NAME]"
